Goal: Navigation & Orientation: Understand site structure

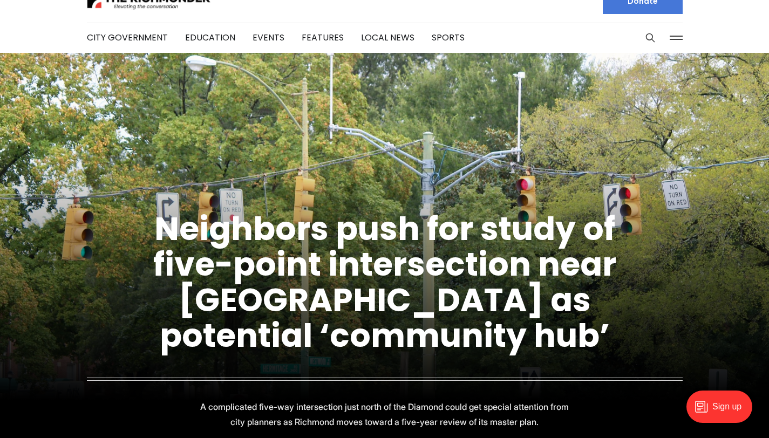
scroll to position [8, 0]
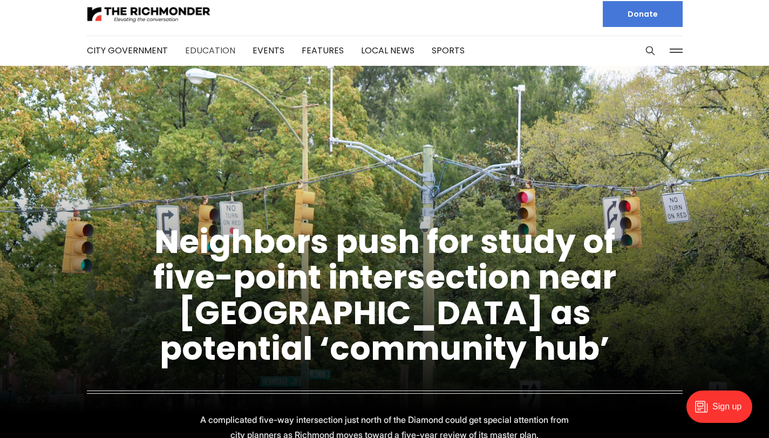
click at [214, 56] on link "Education" at bounding box center [210, 50] width 50 height 12
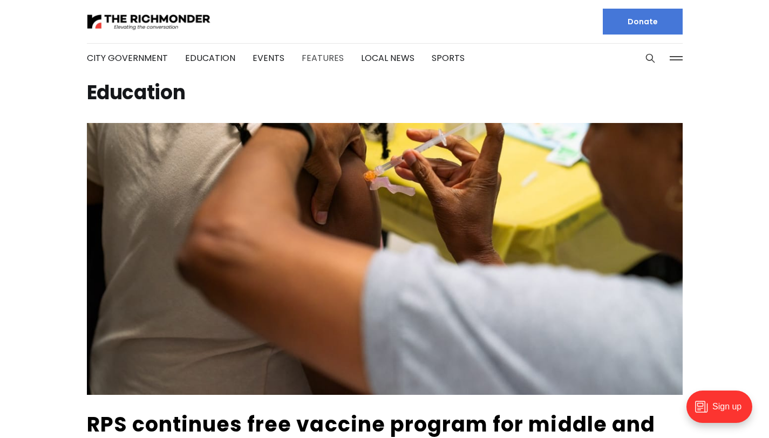
click at [321, 62] on link "Features" at bounding box center [323, 58] width 42 height 12
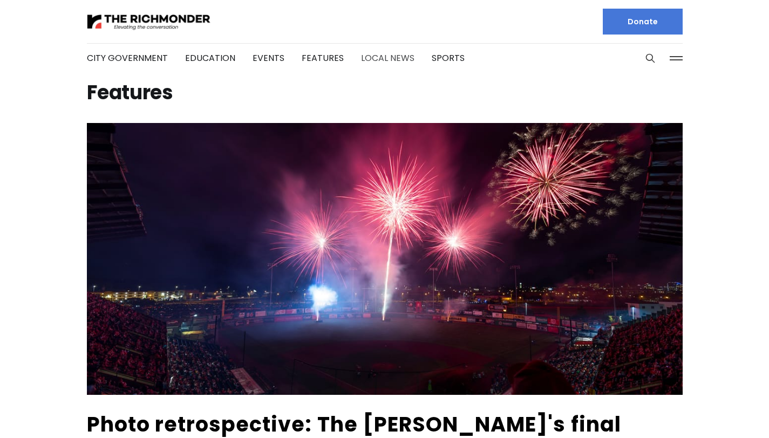
click at [372, 59] on link "Local News" at bounding box center [387, 58] width 53 height 12
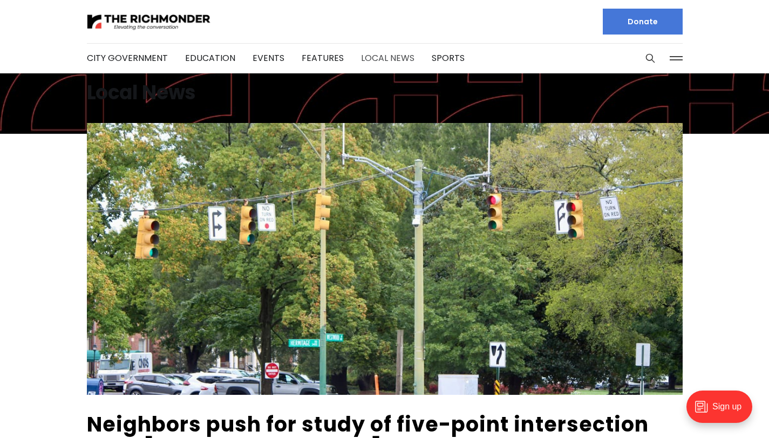
click at [392, 58] on link "Local News" at bounding box center [387, 58] width 53 height 12
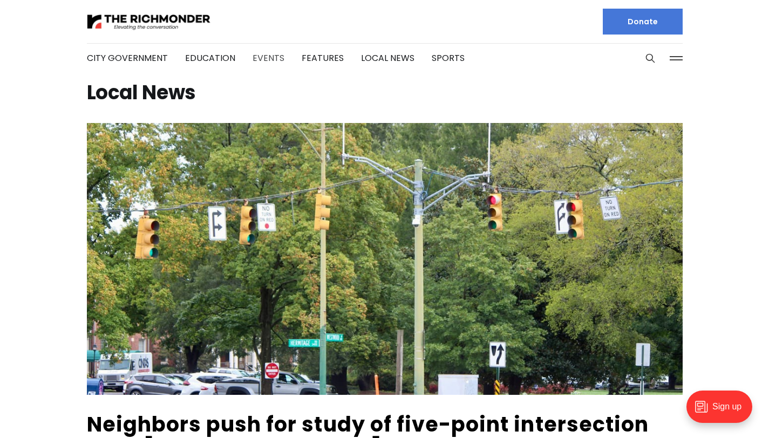
click at [261, 62] on link "Events" at bounding box center [269, 58] width 32 height 12
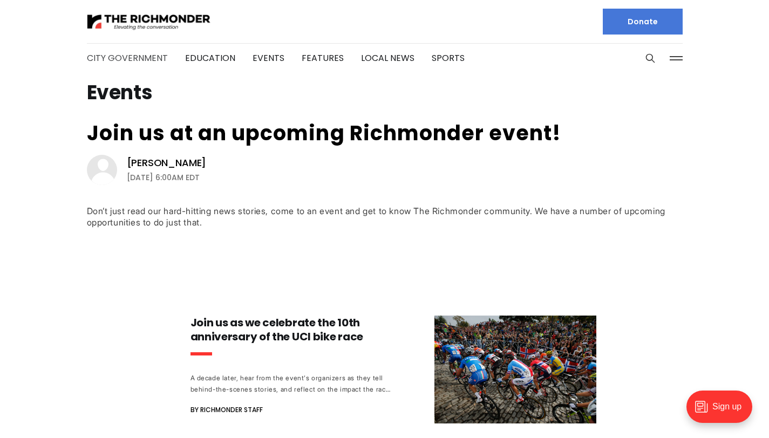
click at [142, 57] on link "City Government" at bounding box center [127, 58] width 81 height 12
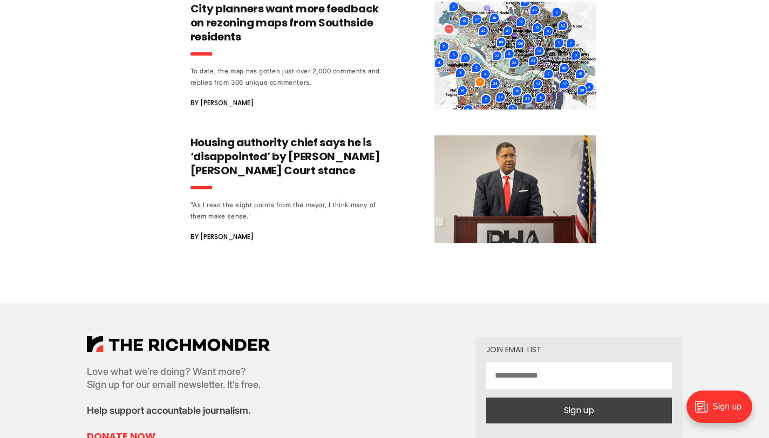
scroll to position [1176, 0]
